Goal: Book appointment/travel/reservation

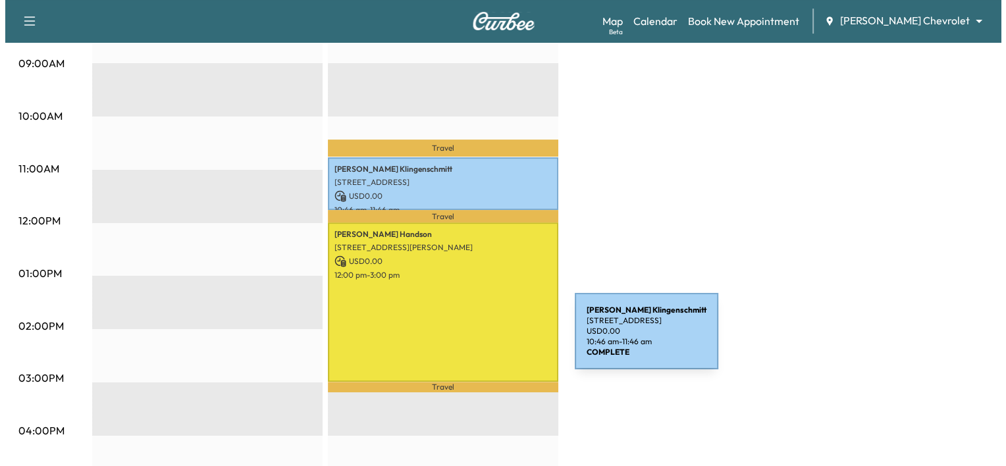
scroll to position [405, 0]
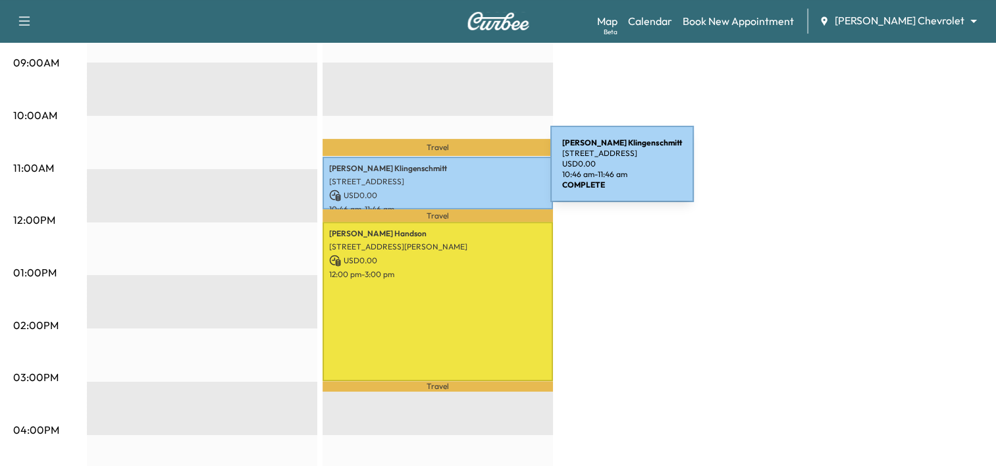
click at [451, 176] on p "[STREET_ADDRESS]" at bounding box center [437, 181] width 217 height 11
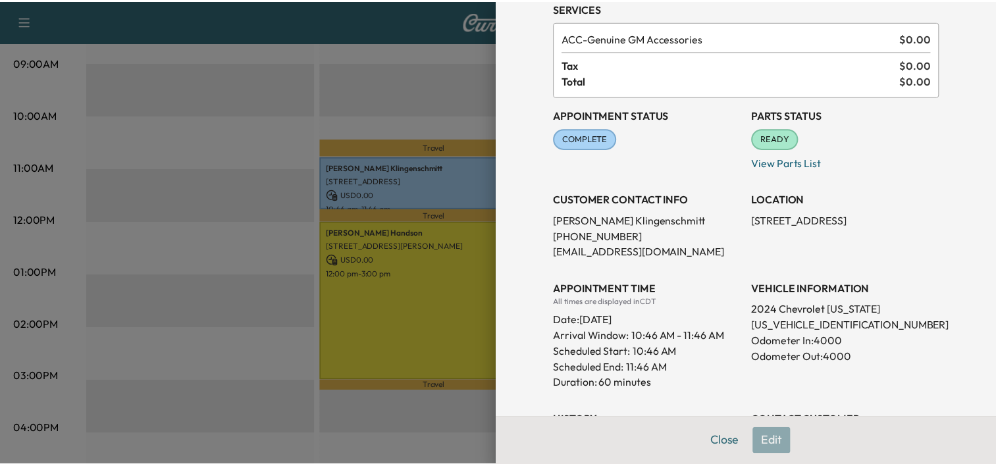
scroll to position [66, 0]
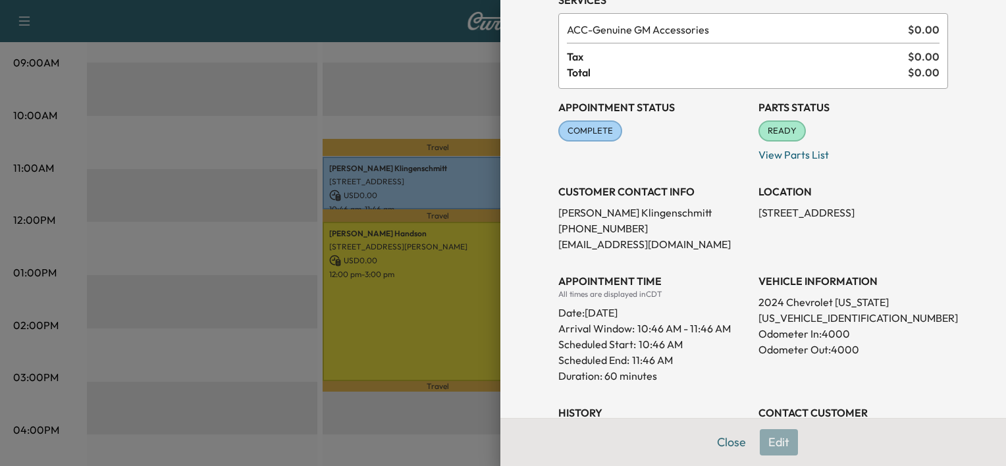
click at [436, 178] on div at bounding box center [503, 233] width 1006 height 466
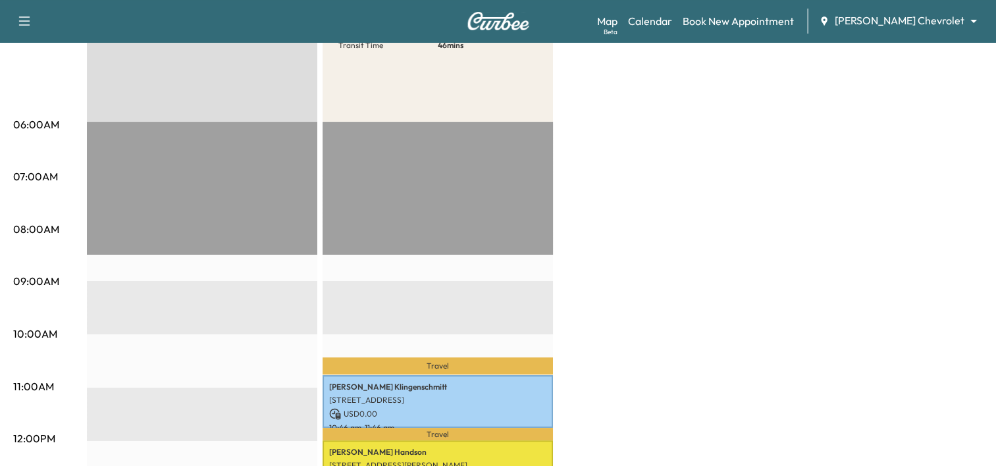
scroll to position [0, 0]
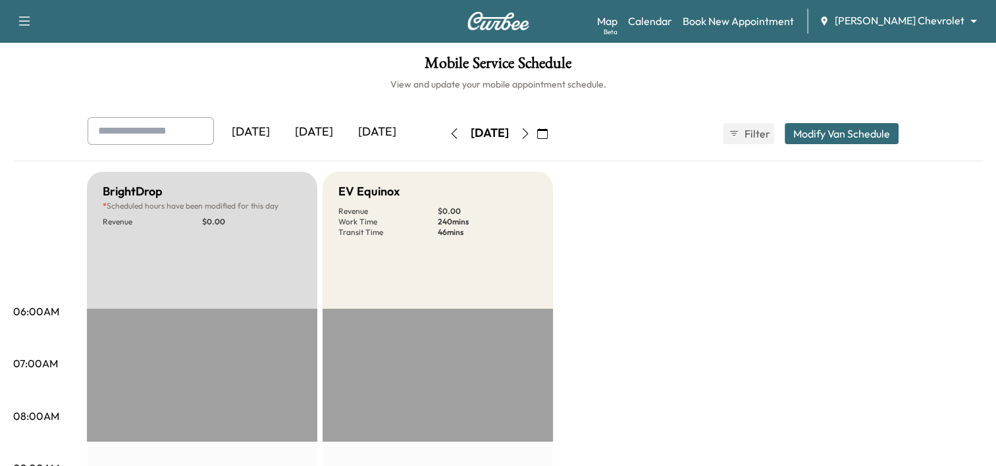
click at [548, 130] on icon "button" at bounding box center [542, 133] width 11 height 11
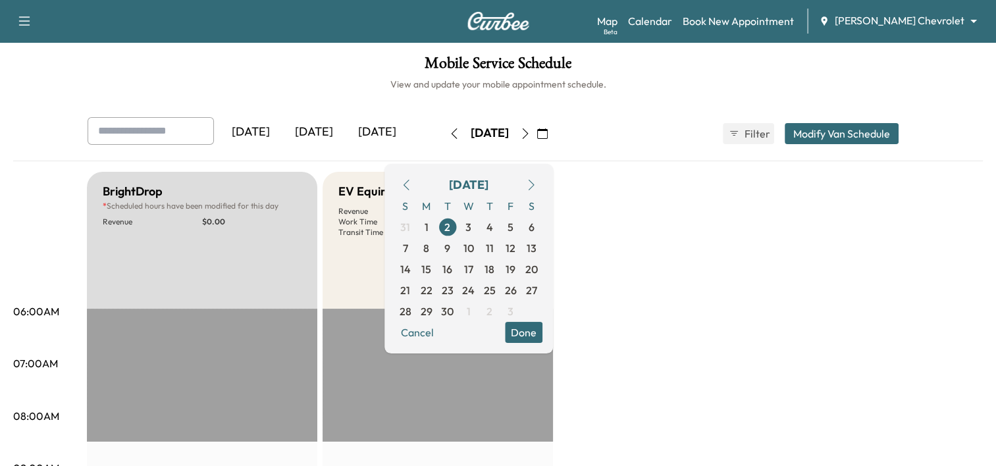
click at [542, 183] on button "button" at bounding box center [531, 184] width 22 height 21
click at [516, 247] on span "10" at bounding box center [510, 248] width 11 height 16
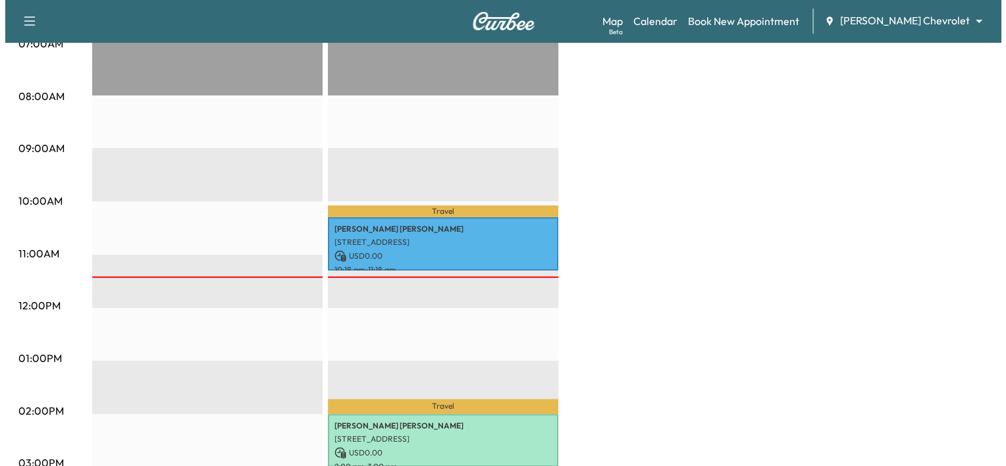
scroll to position [321, 0]
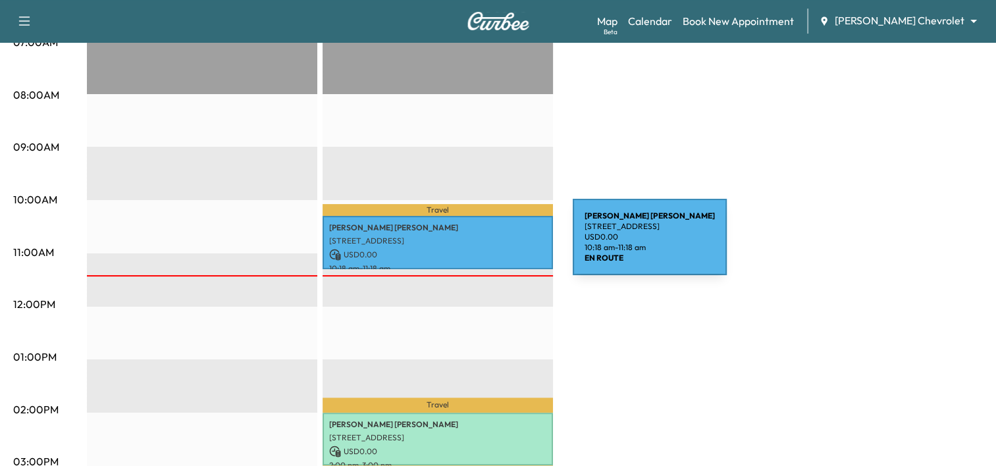
click at [471, 244] on div "[PERSON_NAME] [STREET_ADDRESS] USD 0.00 10:18 am - 11:18 am" at bounding box center [437, 242] width 230 height 53
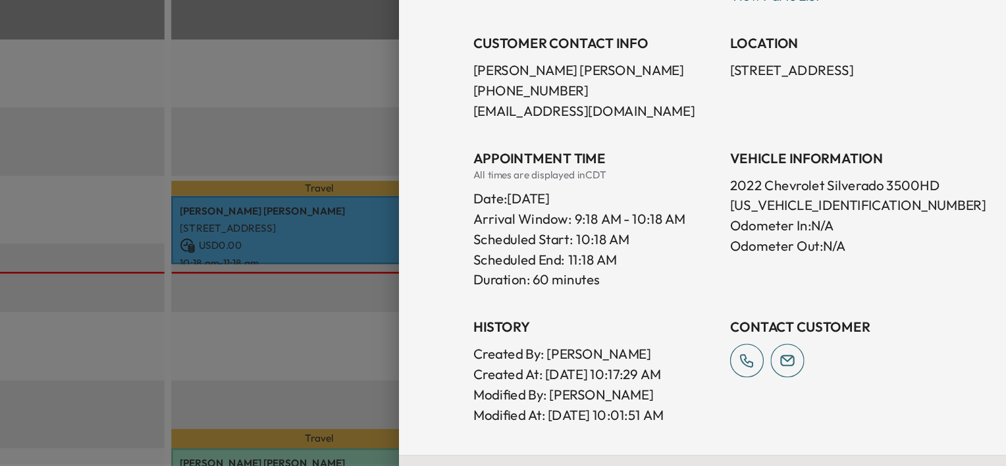
click at [882, 286] on div "VEHICLE INFORMATION 2022 Chevrolet Silverado 3500HD [US_VEHICLE_IDENTIFICATION_…" at bounding box center [853, 228] width 190 height 121
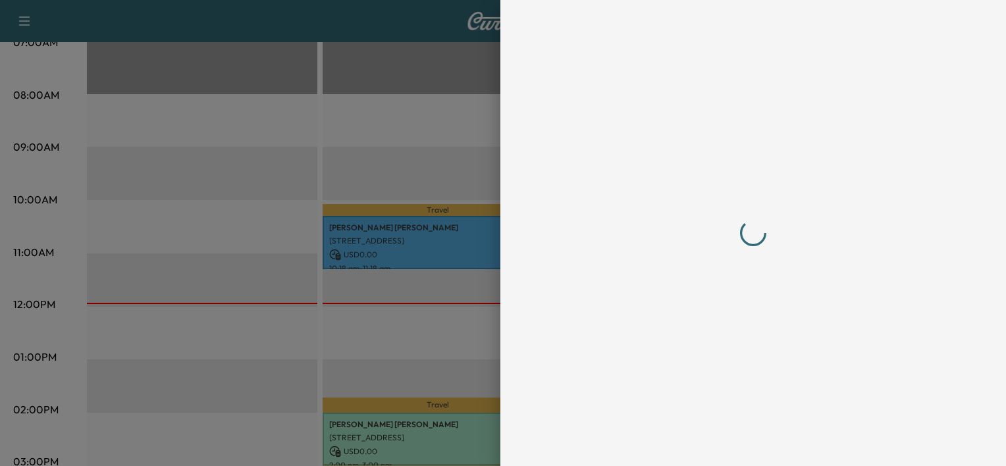
scroll to position [0, 0]
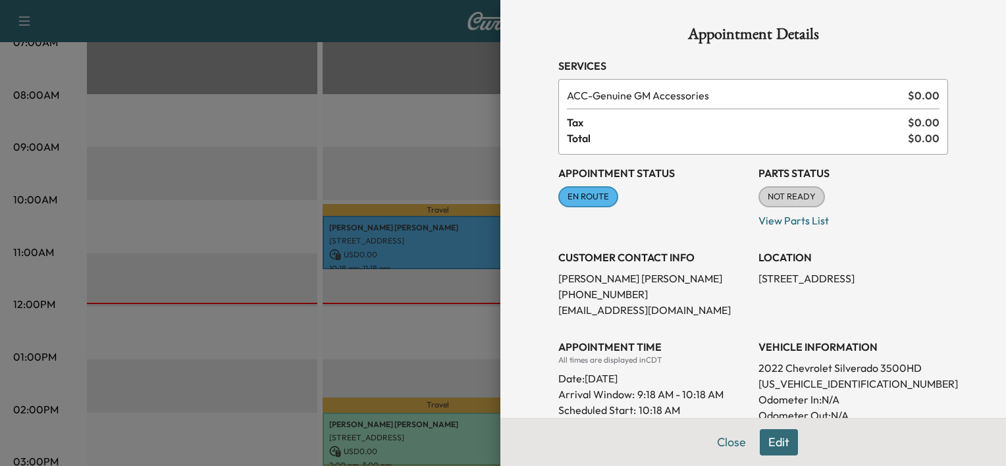
click at [674, 248] on div "CUSTOMER CONTACT INFO [PERSON_NAME] [PHONE_NUMBER] [EMAIL_ADDRESS][DOMAIN_NAME]" at bounding box center [653, 278] width 190 height 79
